Goal: Obtain resource: Download file/media

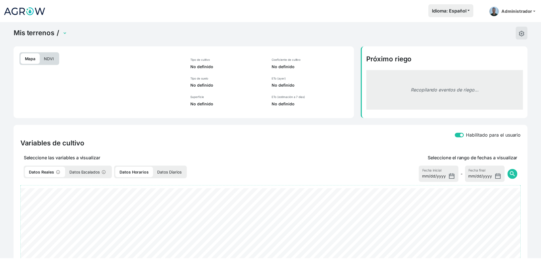
scroll to position [101, 0]
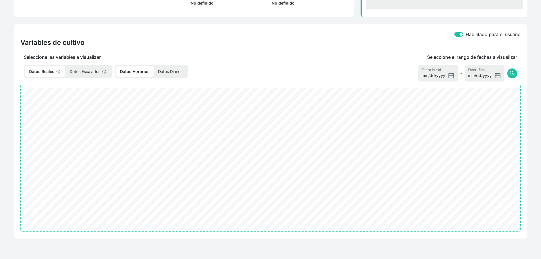
select select "2604"
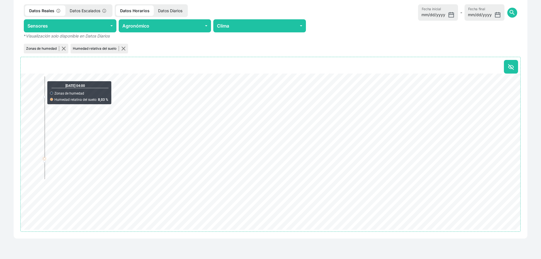
scroll to position [0, 0]
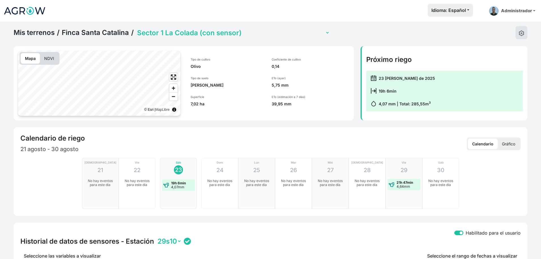
click at [23, 30] on link "Mis terrenos" at bounding box center [34, 32] width 41 height 9
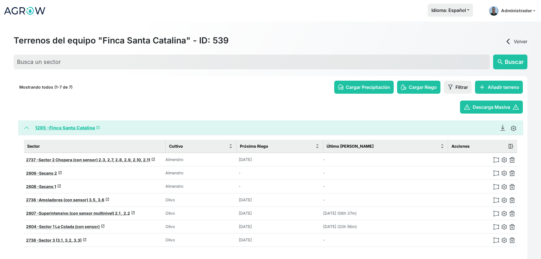
click at [515, 46] on div "Terrenos del equipo "Finca Santa Catalina" - ID: 539 arrow_back_ios Volver" at bounding box center [271, 41] width 514 height 12
click at [513, 41] on link "arrow_back_ios Volver" at bounding box center [516, 41] width 23 height 7
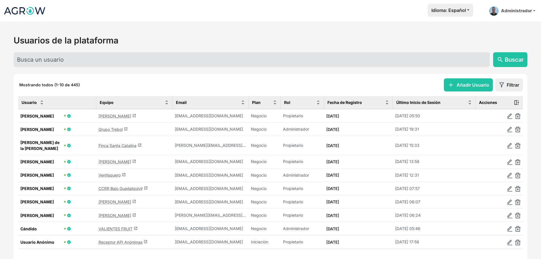
scroll to position [31, 0]
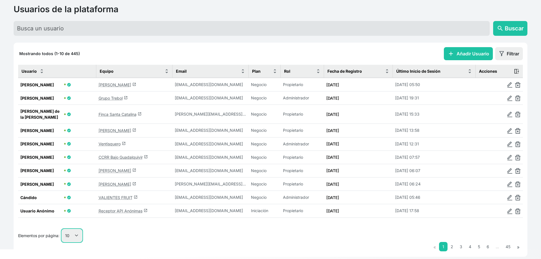
click at [74, 230] on select "10 25 50 100" at bounding box center [72, 235] width 20 height 13
select select "50"
click at [62, 242] on select "10 25 50 100" at bounding box center [72, 235] width 20 height 13
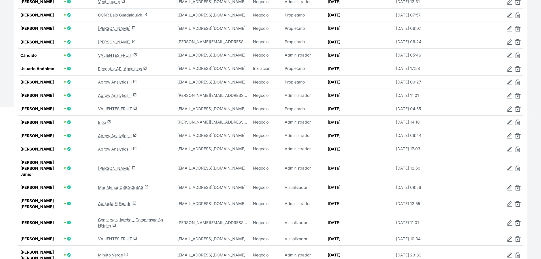
scroll to position [176, 0]
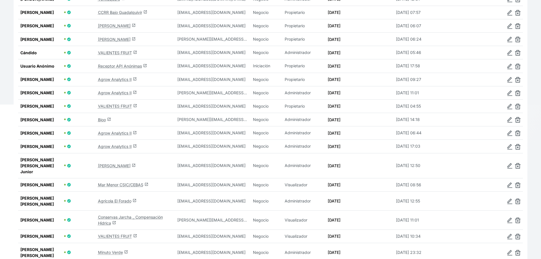
click at [118, 203] on link "Agrícola El Forado launch" at bounding box center [117, 200] width 39 height 5
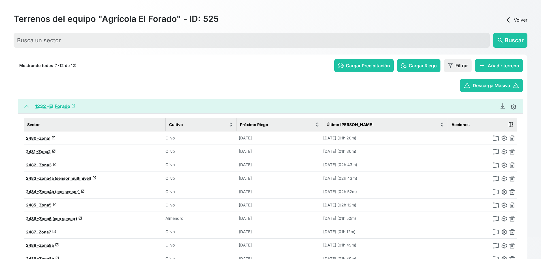
scroll to position [89, 0]
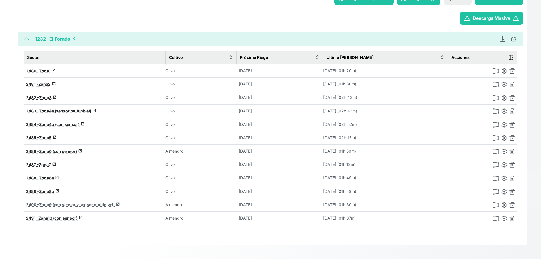
click at [60, 204] on span "Zona9 (con sensor y sensor multinivel)" at bounding box center [77, 204] width 76 height 5
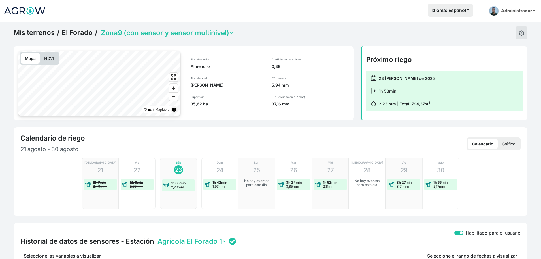
click at [178, 28] on select "Zona1 Zona10 (con sensor) Zona2 Zona3 Zona4a (sensor multinivel) Zona4b (con se…" at bounding box center [167, 32] width 134 height 9
select select "2483"
click at [100, 28] on select "Zona1 Zona10 (con sensor) Zona2 Zona3 Zona4a (sensor multinivel) Zona4b (con se…" at bounding box center [167, 32] width 134 height 9
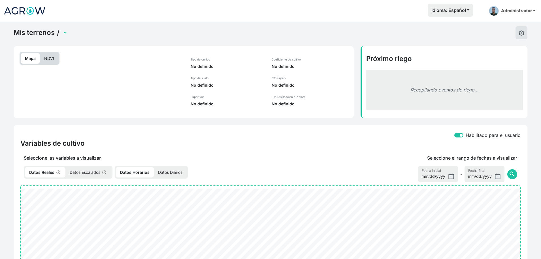
select select "2483"
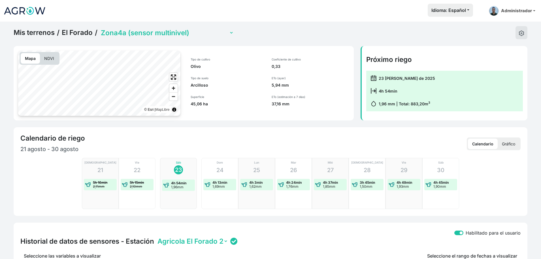
click at [27, 35] on link "Mis terrenos" at bounding box center [34, 32] width 41 height 9
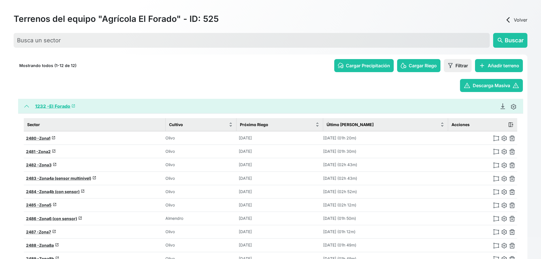
scroll to position [89, 0]
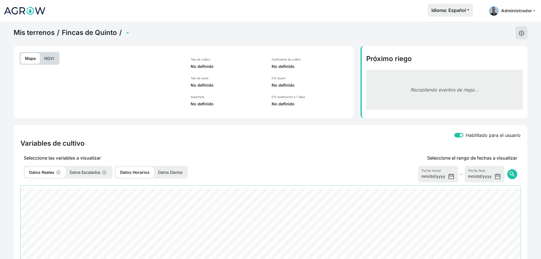
select select "2473"
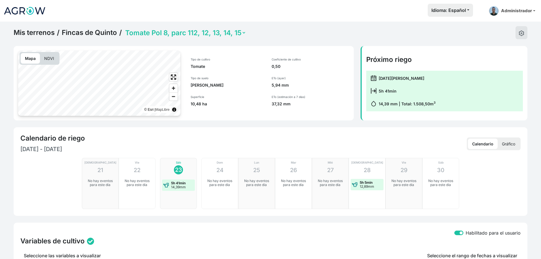
click at [34, 32] on link "Mis terrenos" at bounding box center [34, 32] width 41 height 9
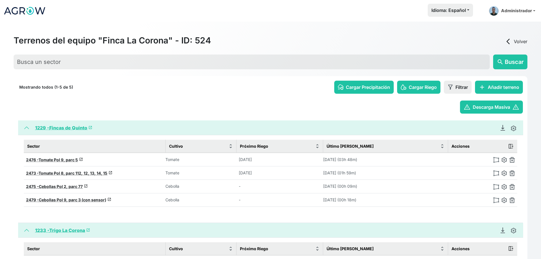
scroll to position [44, 0]
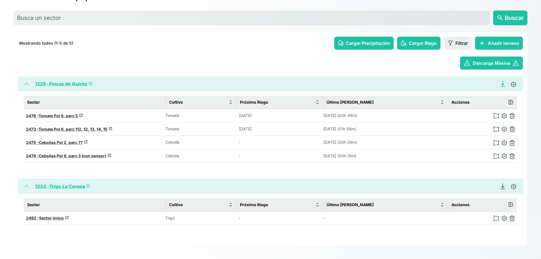
click at [502, 83] on icon "Descargar Recomendación de Riego en PDF" at bounding box center [503, 84] width 6 height 6
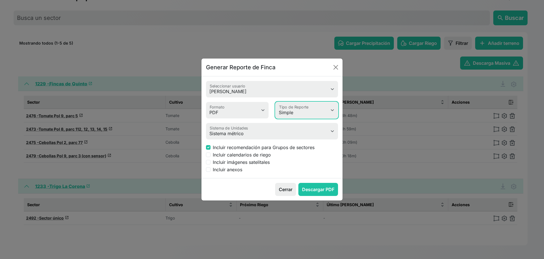
click at [285, 107] on select "Simple Avanzado" at bounding box center [307, 110] width 63 height 16
select select "advanced"
click at [276, 102] on select "Simple Avanzado" at bounding box center [307, 110] width 63 height 16
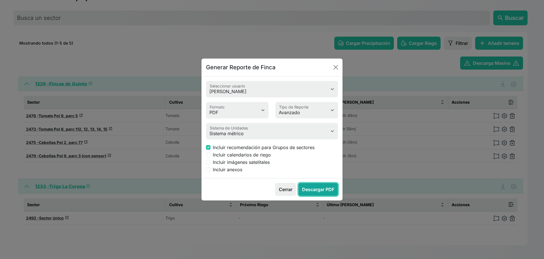
click at [320, 189] on button "Descargar PDF" at bounding box center [318, 189] width 40 height 13
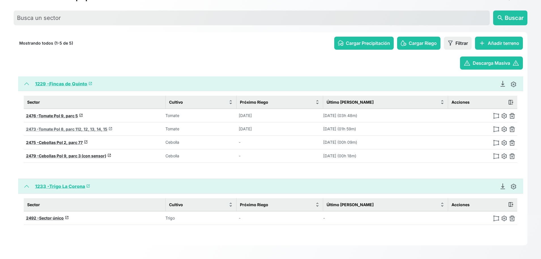
click at [58, 126] on span "Tomate Pol 8, parc 112, 12, 13, 14, 15" at bounding box center [73, 128] width 69 height 5
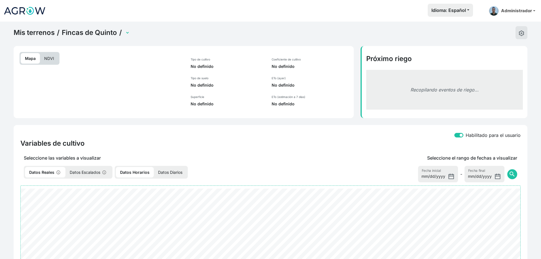
select select "2473"
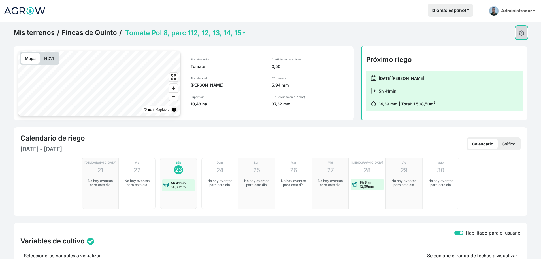
click at [518, 31] on button at bounding box center [522, 32] width 12 height 13
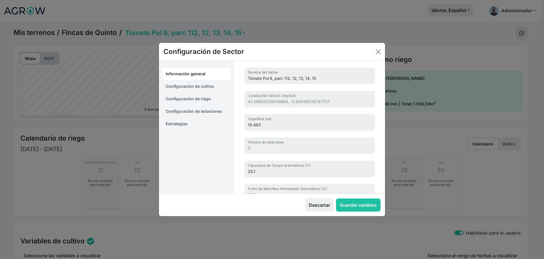
click at [204, 124] on link "Estrategias" at bounding box center [196, 123] width 69 height 12
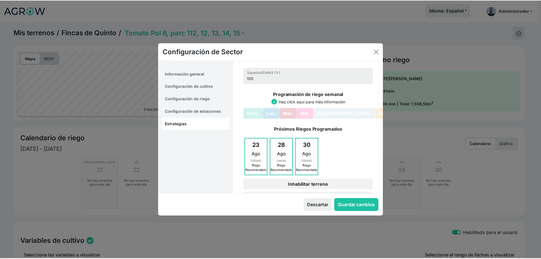
scroll to position [23, 0]
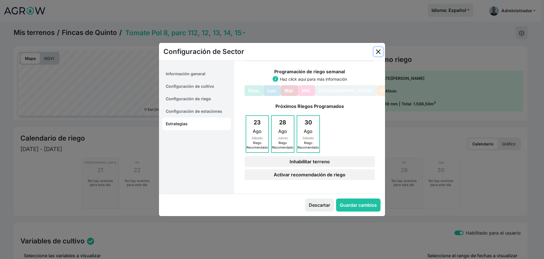
click at [379, 50] on button "Close" at bounding box center [378, 51] width 9 height 9
select select "7"
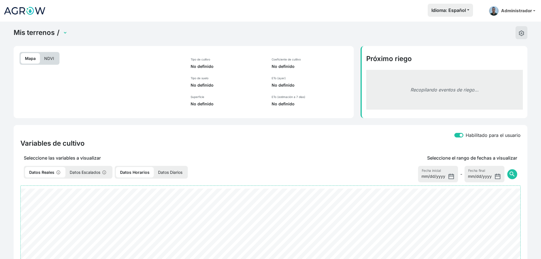
select select "2473"
